Goal: Information Seeking & Learning: Learn about a topic

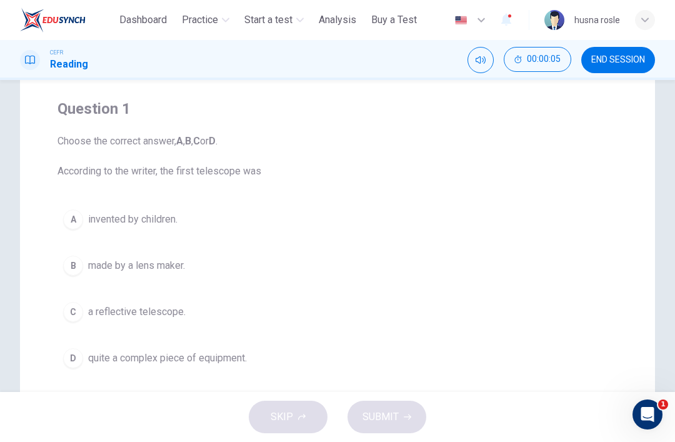
scroll to position [89, 0]
click at [70, 306] on div "C" at bounding box center [73, 311] width 20 height 20
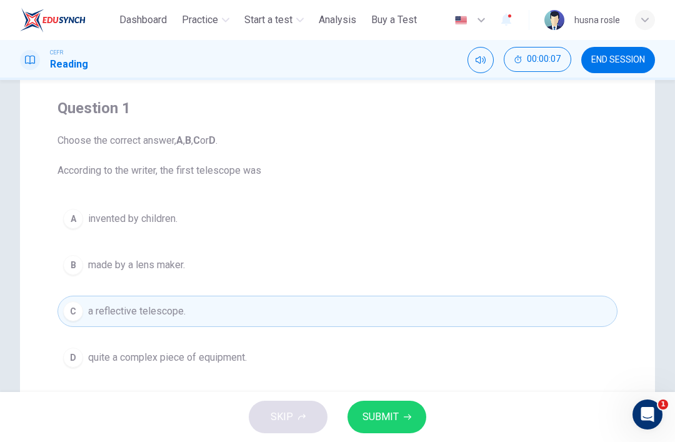
click at [402, 421] on button "SUBMIT" at bounding box center [386, 417] width 79 height 32
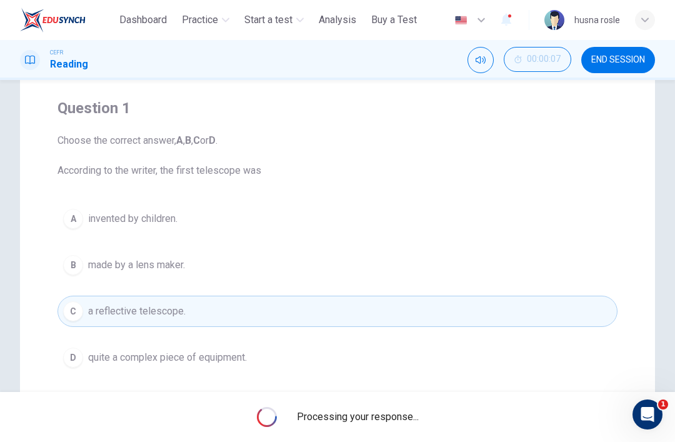
click at [474, 59] on button "Mute" at bounding box center [480, 60] width 26 height 26
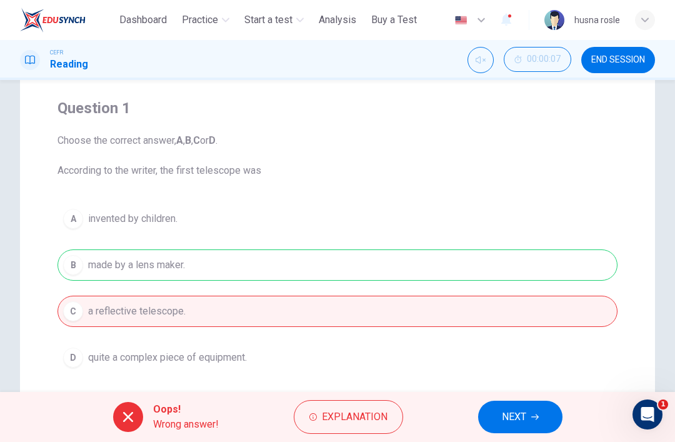
click at [474, 432] on button "NEXT" at bounding box center [520, 417] width 84 height 32
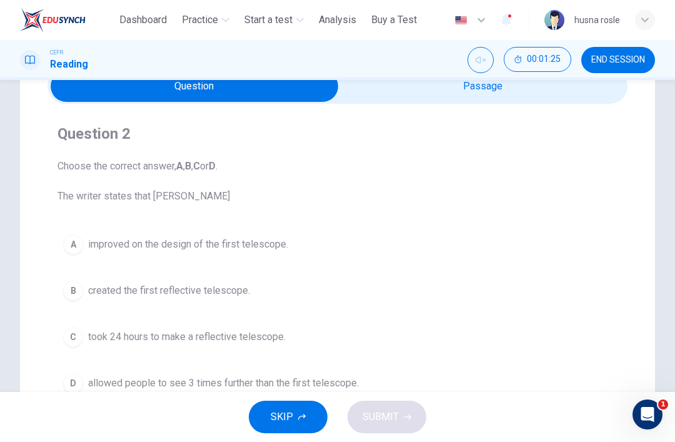
scroll to position [59, 0]
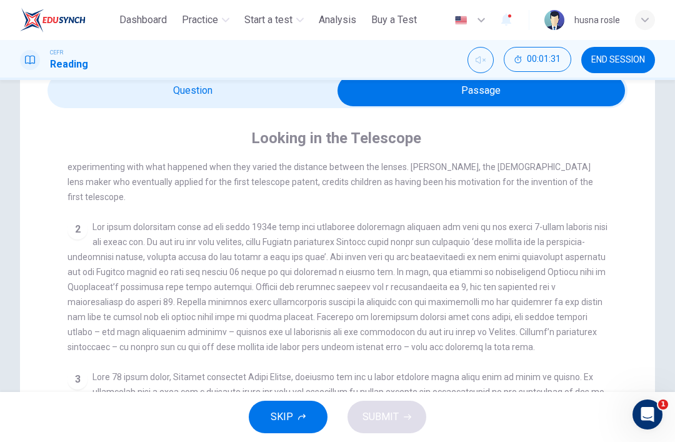
click at [144, 73] on div "CEFR Reading 00:01:31 END SESSION" at bounding box center [337, 60] width 675 height 40
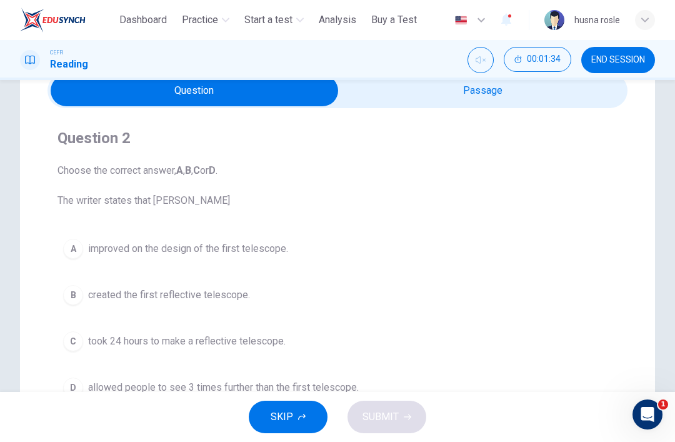
click at [66, 346] on div "C" at bounding box center [73, 341] width 20 height 20
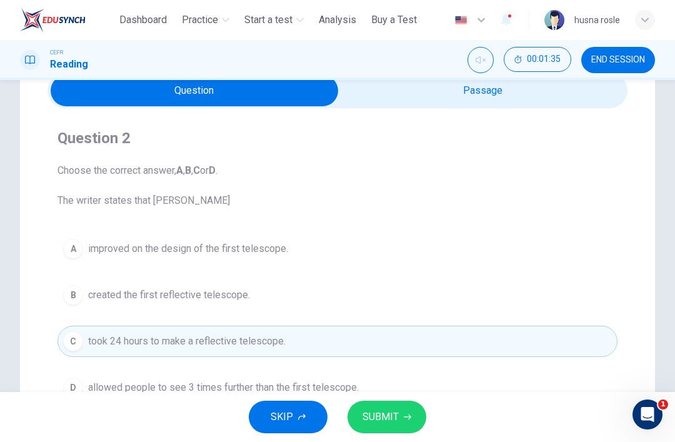
click at [391, 429] on button "SUBMIT" at bounding box center [386, 417] width 79 height 32
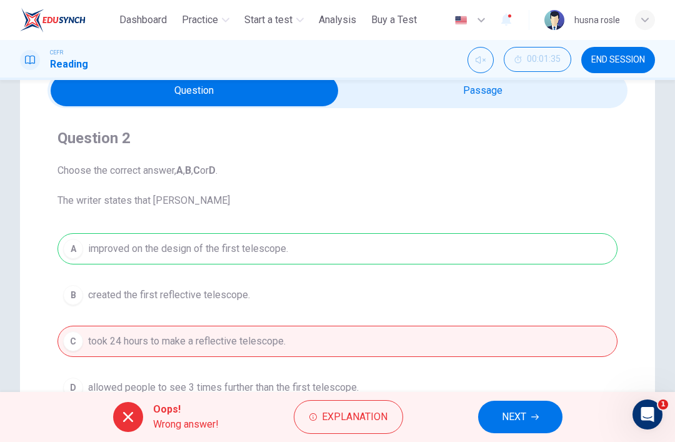
click at [474, 405] on button "NEXT" at bounding box center [520, 417] width 84 height 32
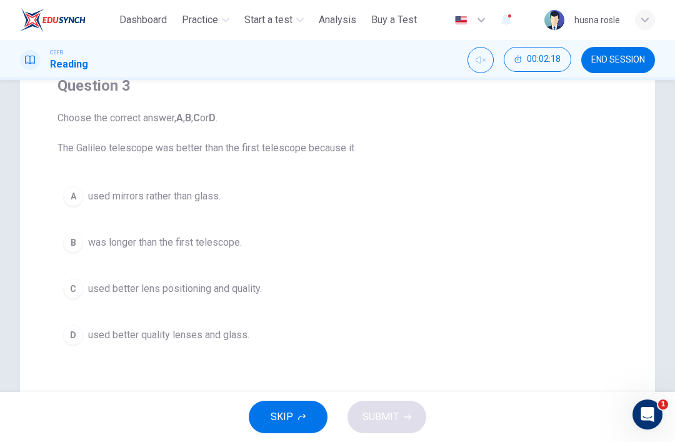
scroll to position [113, 0]
click at [76, 290] on div "C" at bounding box center [73, 287] width 20 height 20
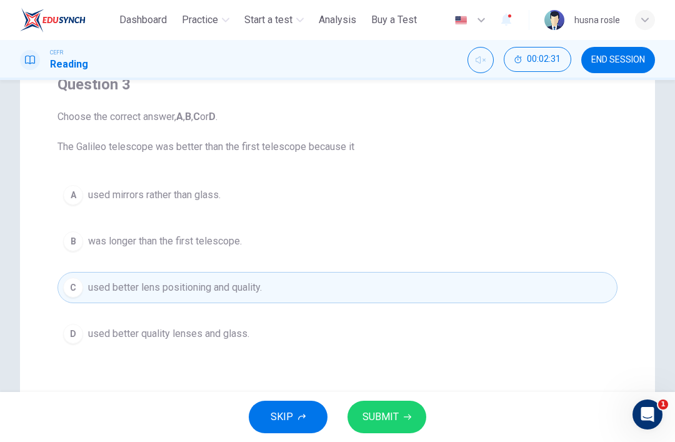
click at [405, 432] on button "SUBMIT" at bounding box center [386, 417] width 79 height 32
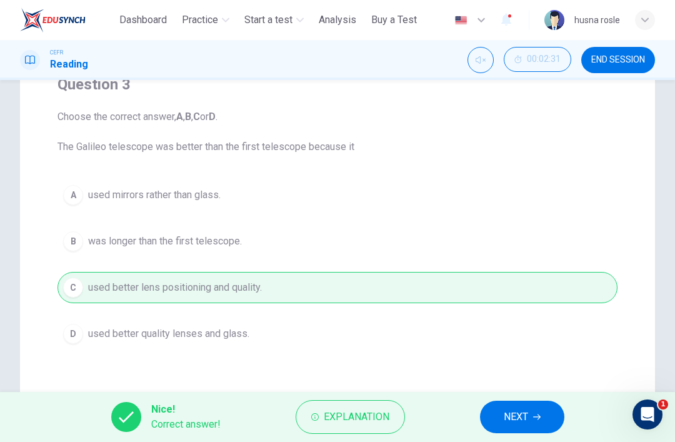
click at [474, 432] on button "NEXT" at bounding box center [522, 417] width 84 height 32
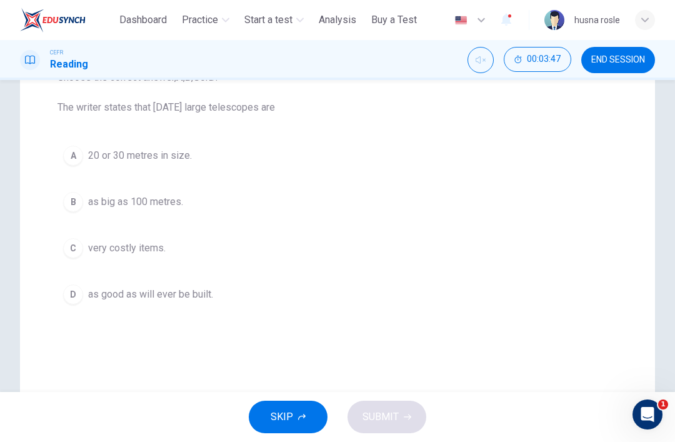
scroll to position [152, 0]
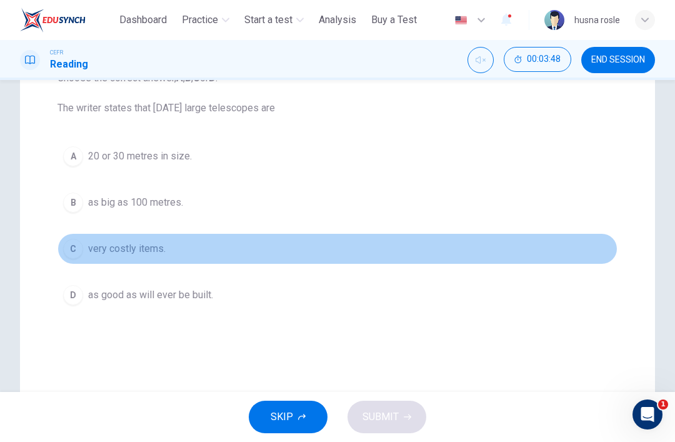
click at [83, 244] on button "C very costly items." at bounding box center [337, 248] width 560 height 31
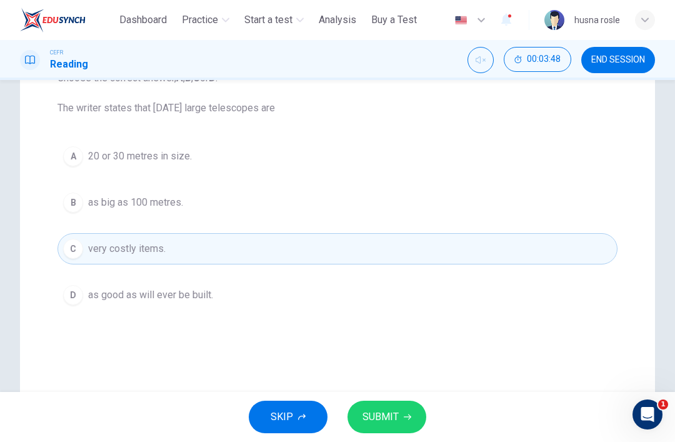
click at [403, 432] on button "SUBMIT" at bounding box center [386, 417] width 79 height 32
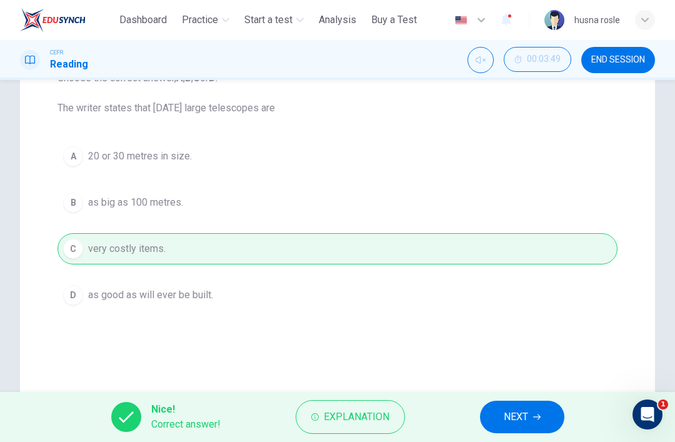
click at [474, 431] on button "NEXT" at bounding box center [522, 417] width 84 height 32
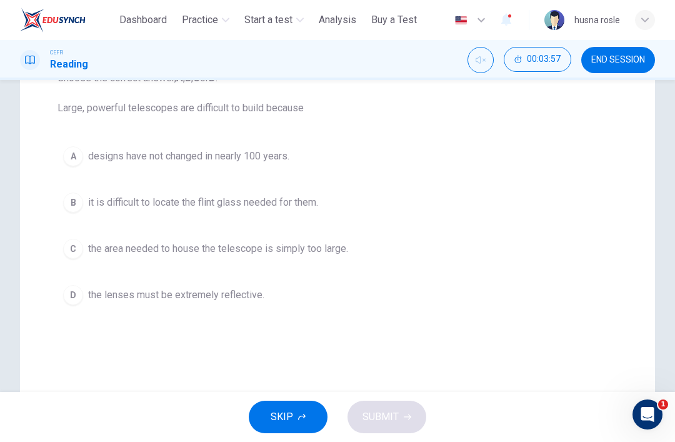
click at [67, 292] on div "D" at bounding box center [73, 295] width 20 height 20
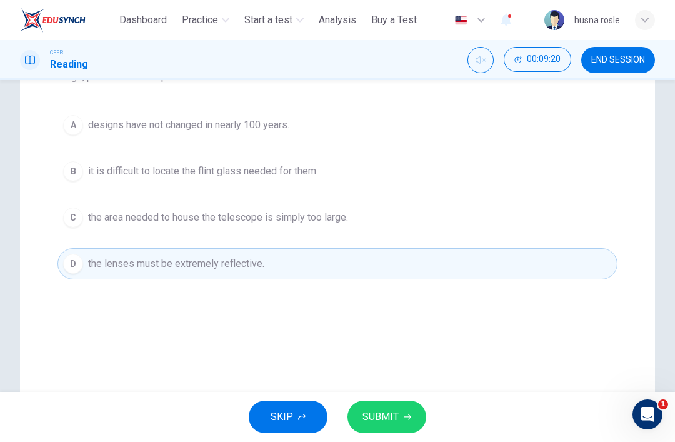
scroll to position [181, 0]
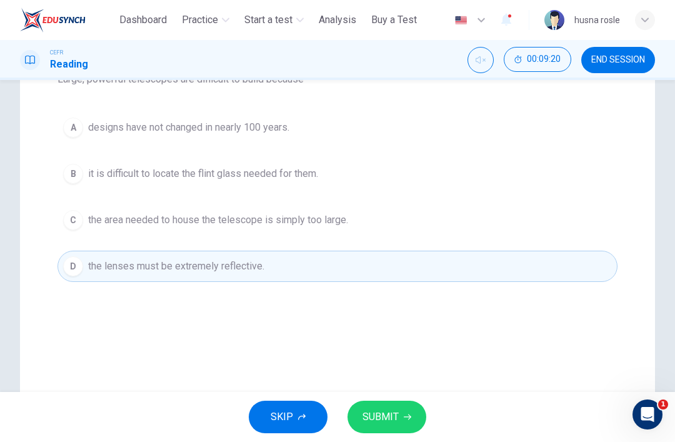
click at [417, 212] on button "C the area needed to house the telescope is simply too large." at bounding box center [337, 219] width 560 height 31
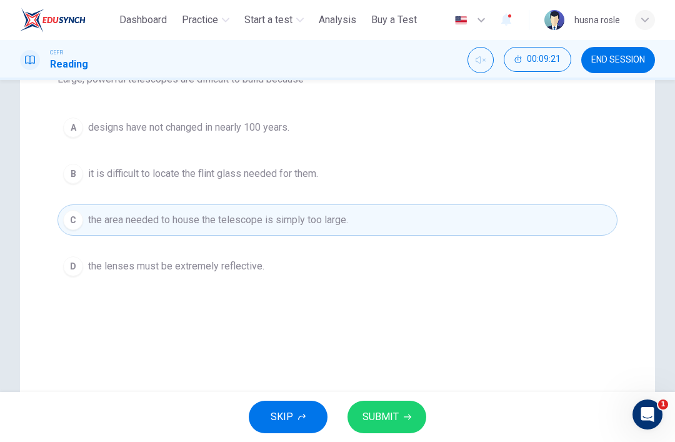
click at [391, 418] on span "SUBMIT" at bounding box center [380, 416] width 36 height 17
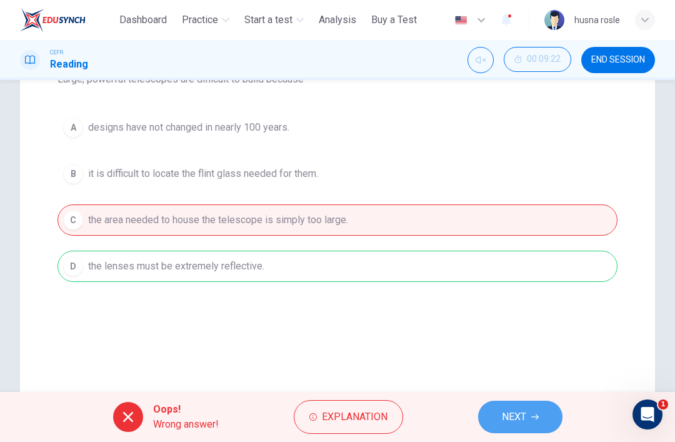
click at [474, 417] on span "NEXT" at bounding box center [514, 416] width 24 height 17
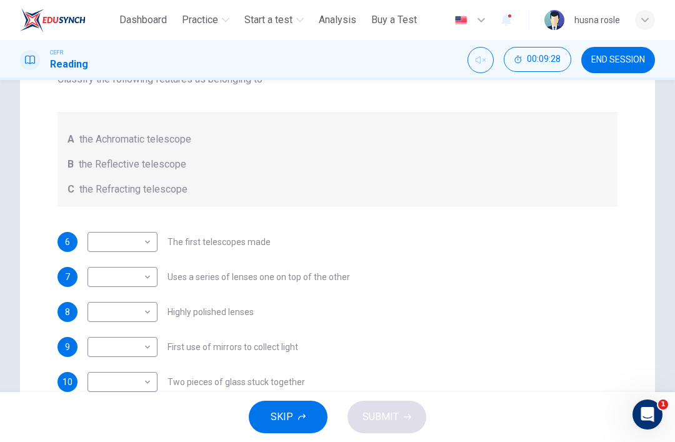
click at [142, 18] on span "Dashboard" at bounding box center [142, 19] width 47 height 15
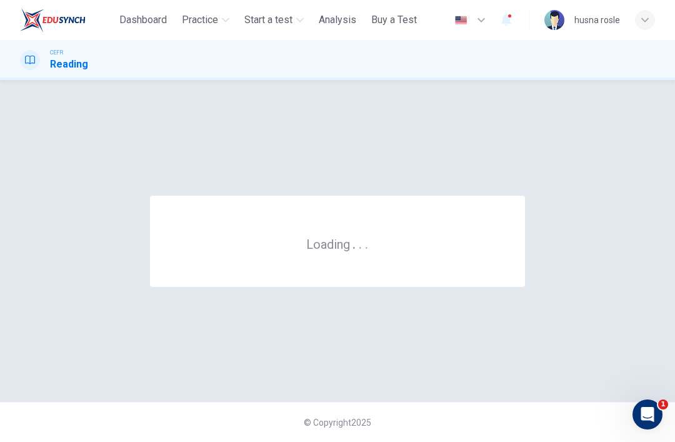
scroll to position [0, 0]
